Goal: Navigation & Orientation: Find specific page/section

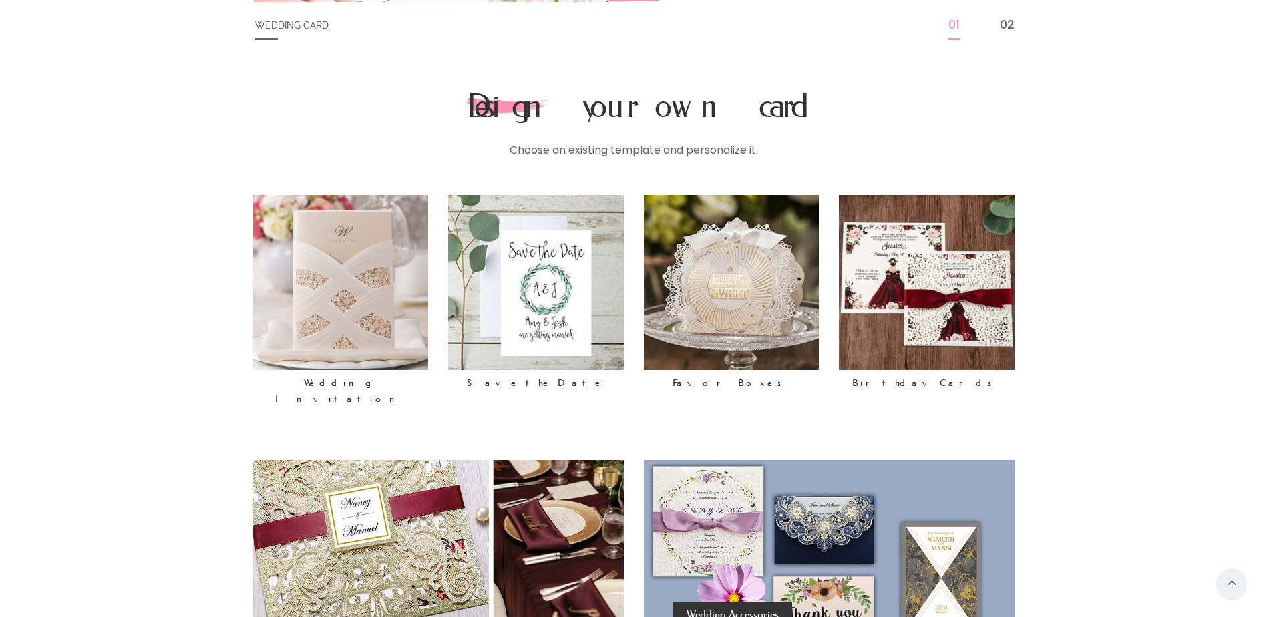
scroll to position [668, 0]
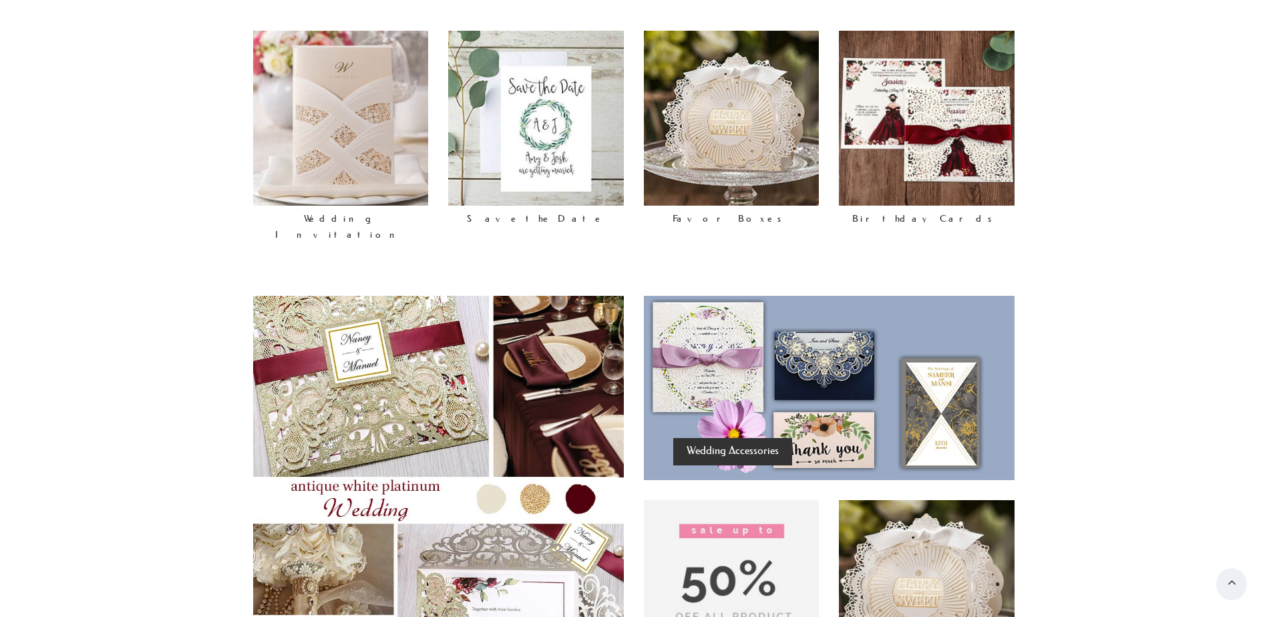
click at [338, 147] on img at bounding box center [341, 119] width 176 height 176
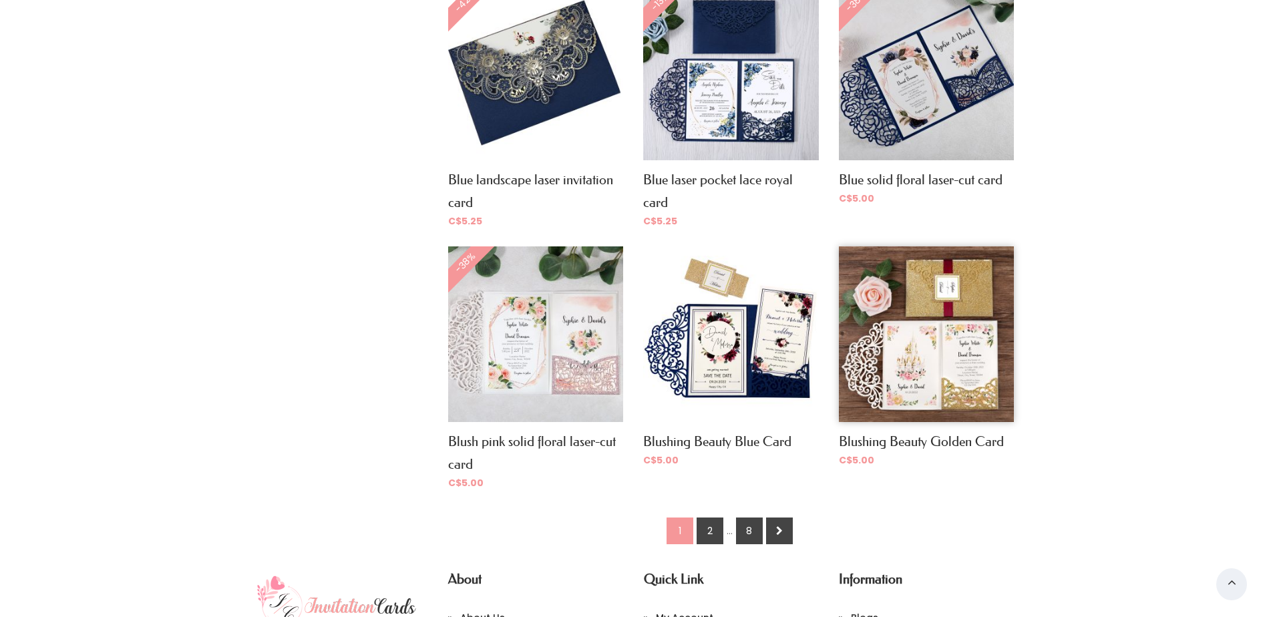
scroll to position [989, 0]
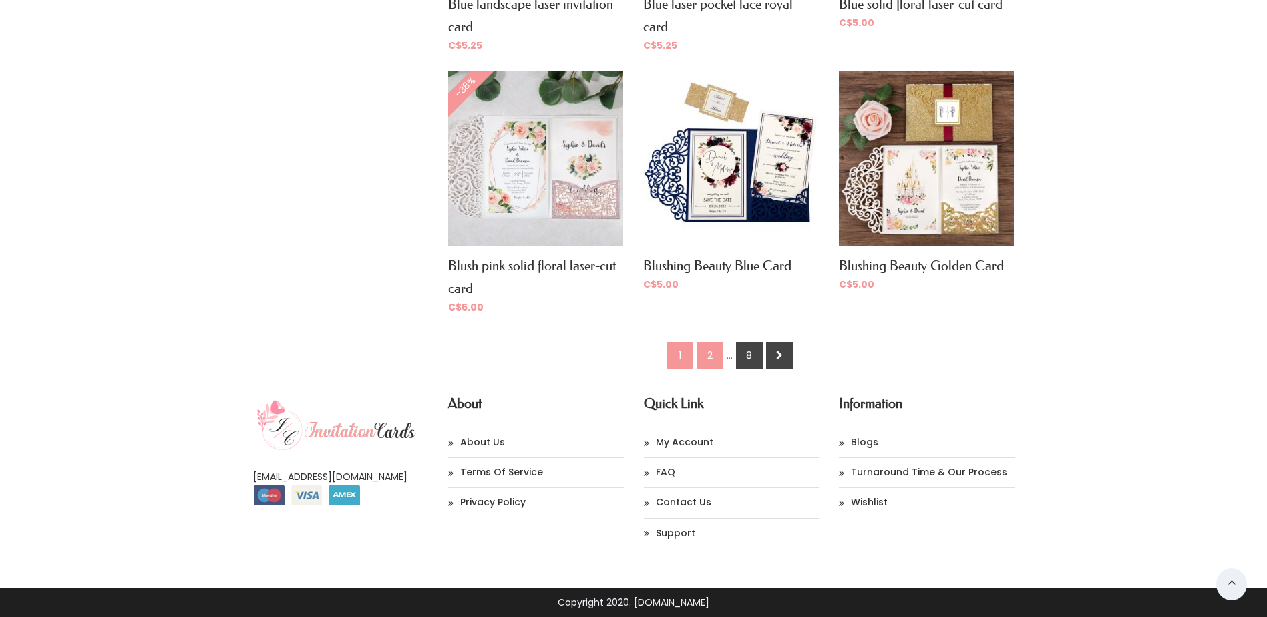
click at [708, 361] on link "2" at bounding box center [709, 355] width 27 height 27
